Goal: Information Seeking & Learning: Learn about a topic

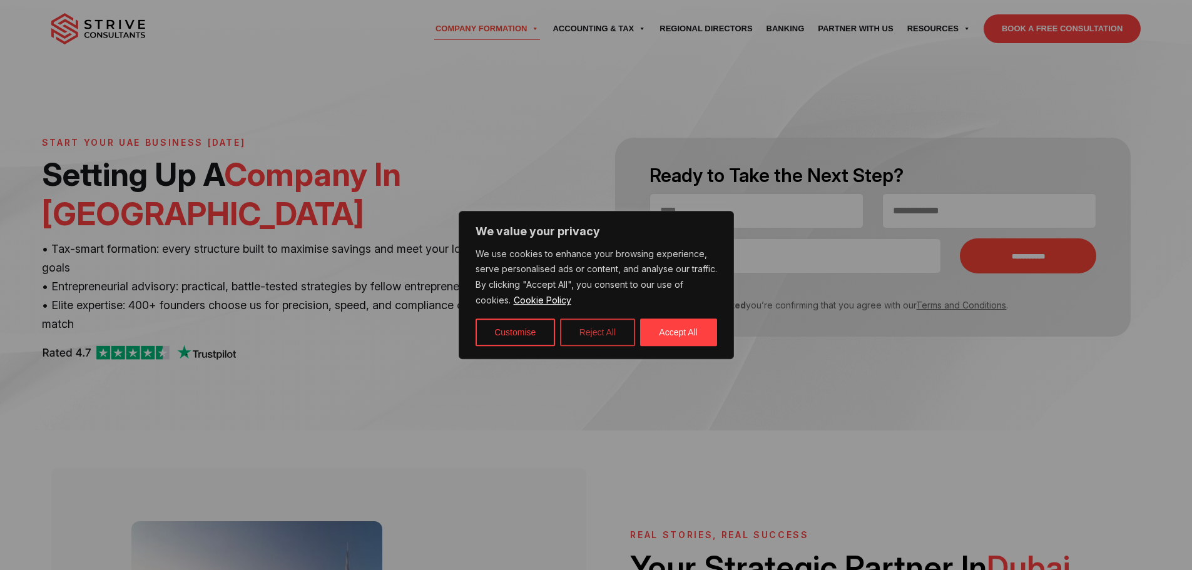
click at [598, 340] on button "Reject All" at bounding box center [597, 333] width 75 height 28
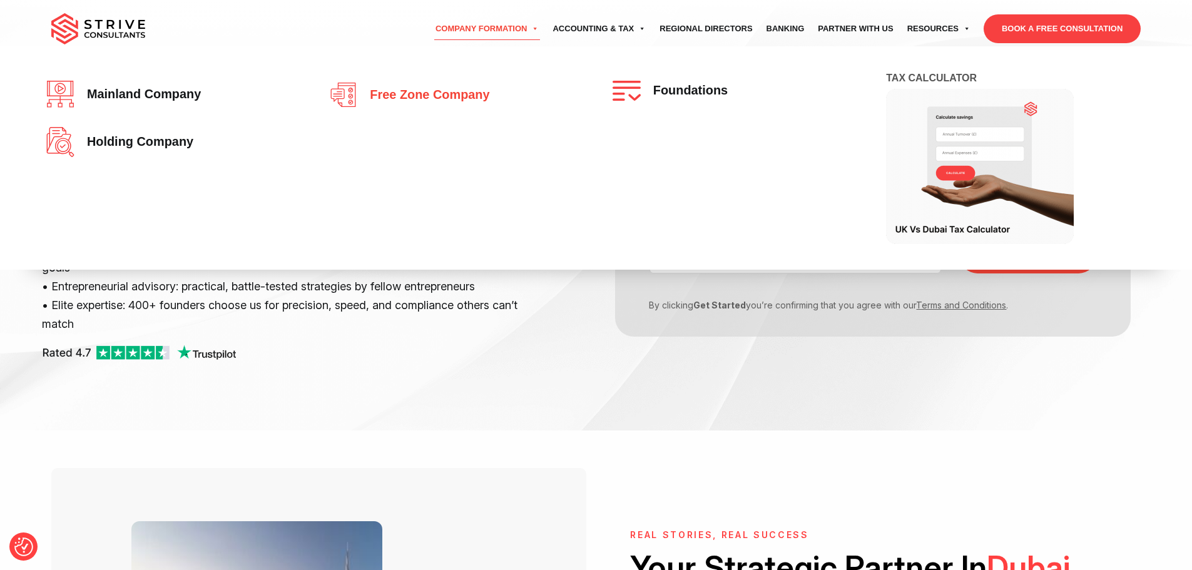
click at [379, 91] on span "Free zone company" at bounding box center [427, 95] width 126 height 14
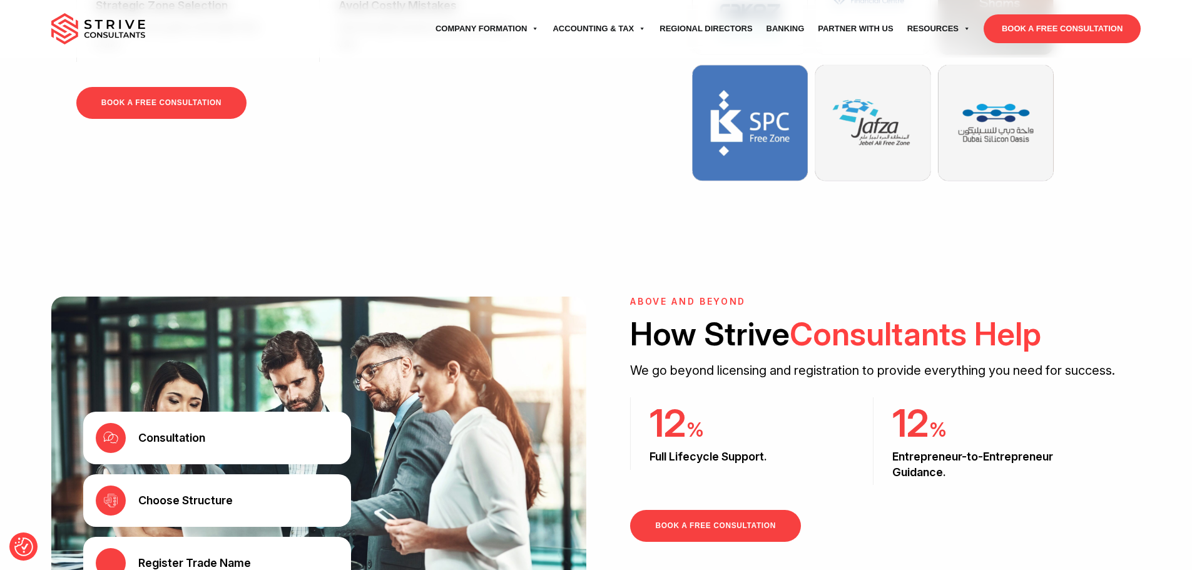
scroll to position [1470, 0]
